Goal: Find specific page/section: Find specific page/section

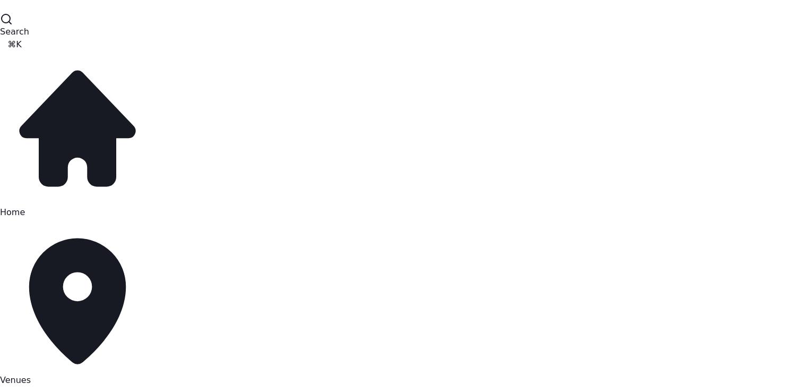
scroll to position [55, 0]
click at [31, 375] on span "Venues" at bounding box center [15, 380] width 31 height 10
